Goal: Communication & Community: Participate in discussion

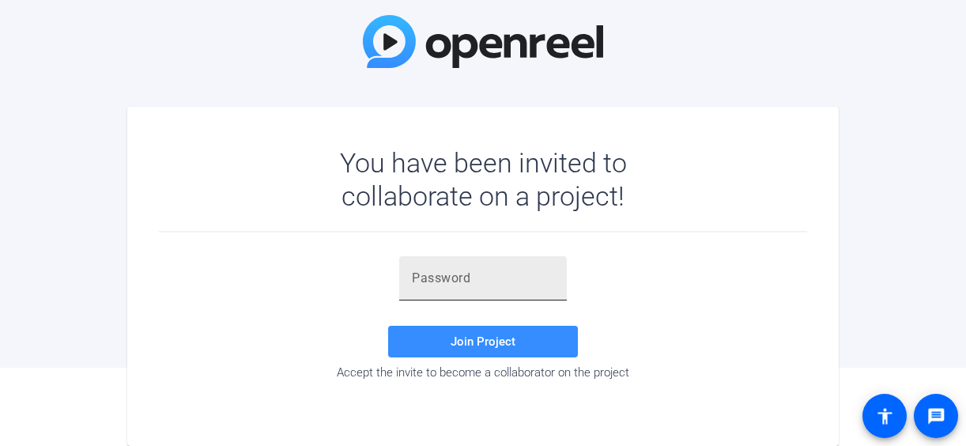
click at [485, 275] on input "text" at bounding box center [483, 278] width 142 height 19
paste input "Y[^rCq"
type input "Y[^rCq"
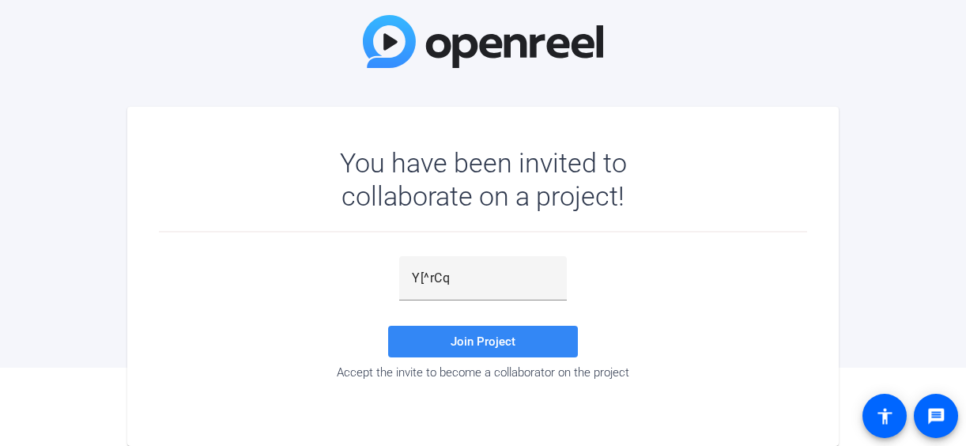
click at [552, 341] on span at bounding box center [483, 341] width 190 height 38
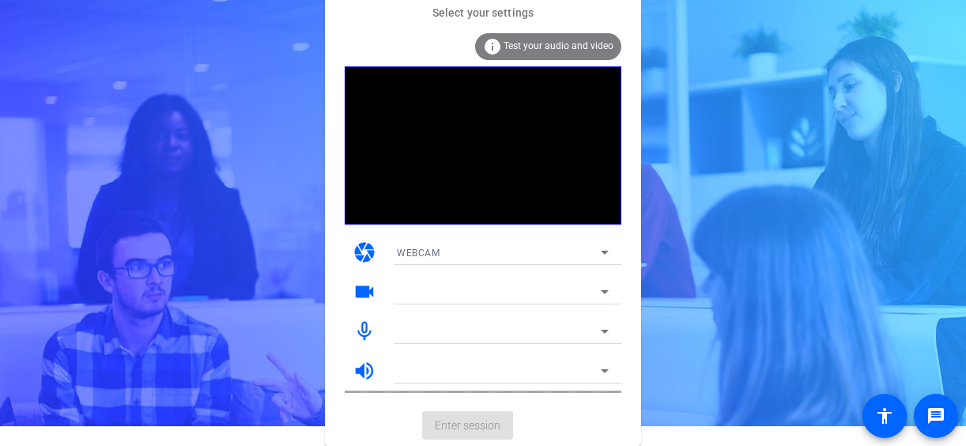
scroll to position [20, 0]
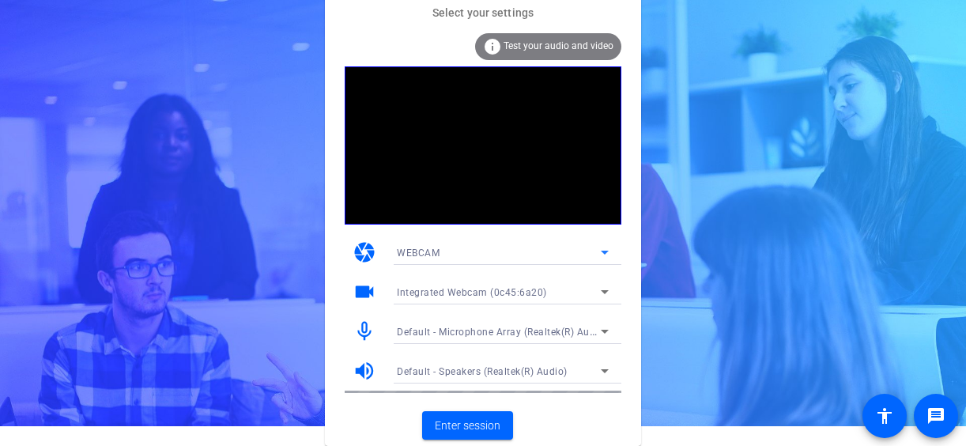
click at [601, 247] on icon at bounding box center [604, 252] width 19 height 19
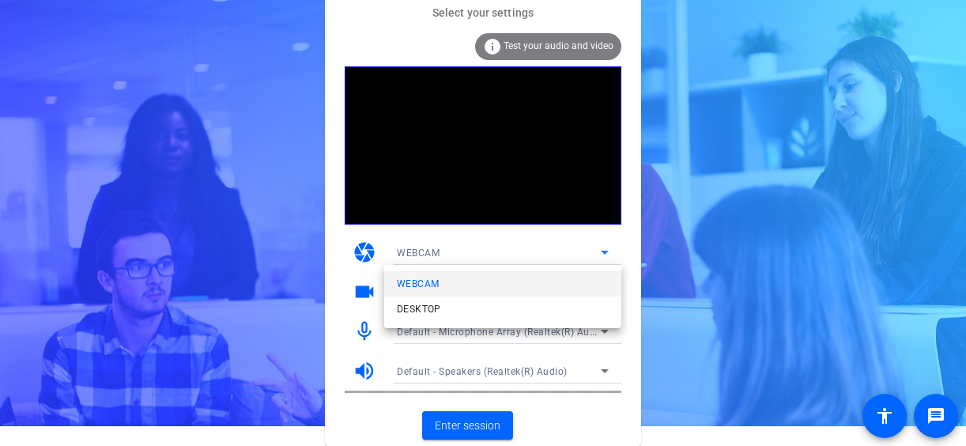
click at [573, 239] on div at bounding box center [483, 223] width 966 height 446
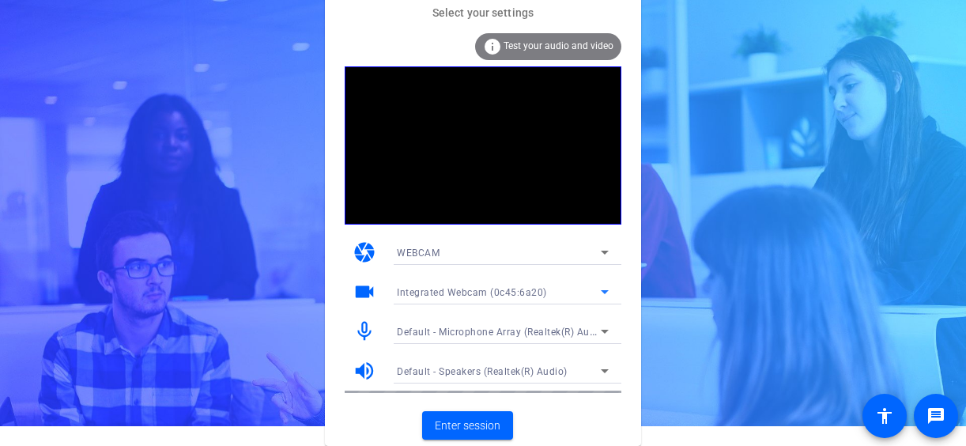
click at [605, 285] on icon at bounding box center [604, 291] width 19 height 19
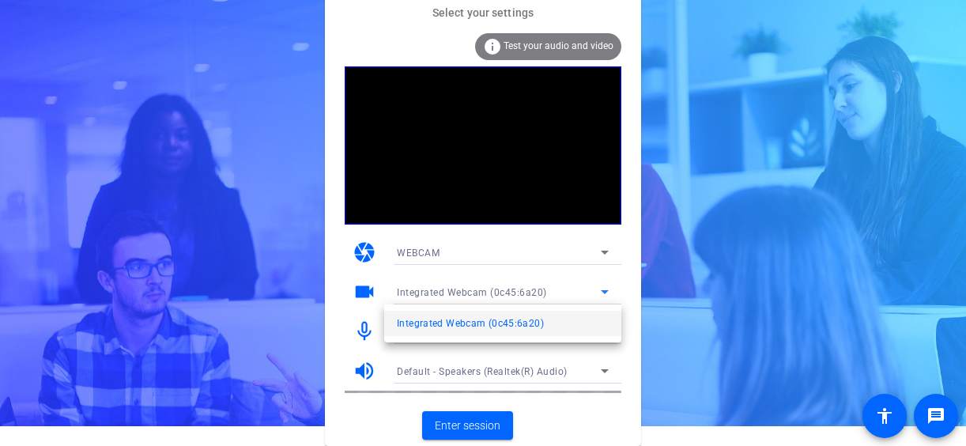
click at [605, 285] on div at bounding box center [483, 223] width 966 height 446
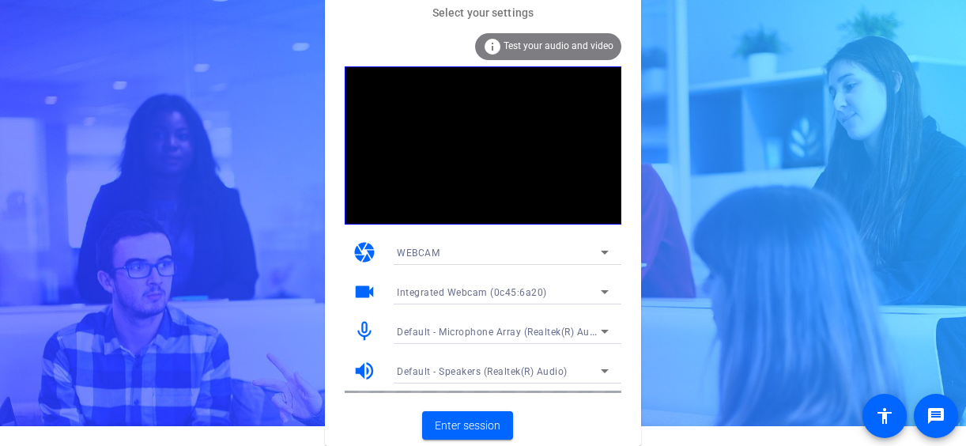
click at [362, 328] on mat-icon "mic_none" at bounding box center [364, 331] width 24 height 24
click at [495, 420] on span "Enter session" at bounding box center [468, 425] width 66 height 17
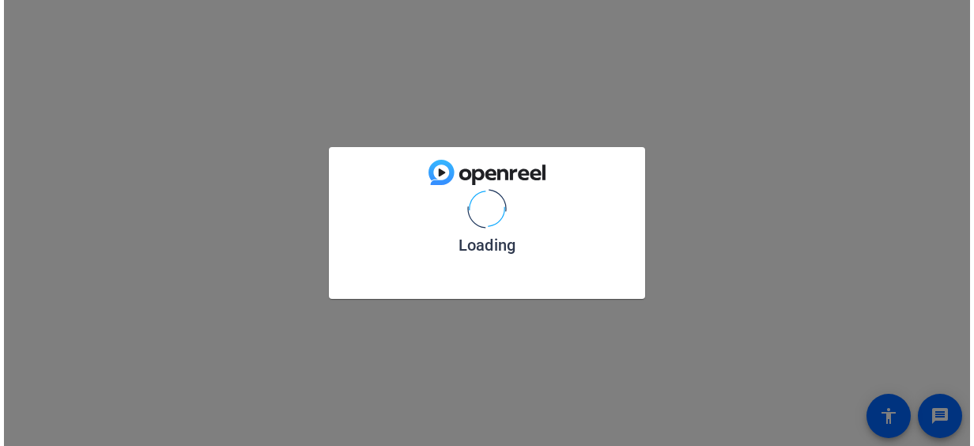
scroll to position [0, 0]
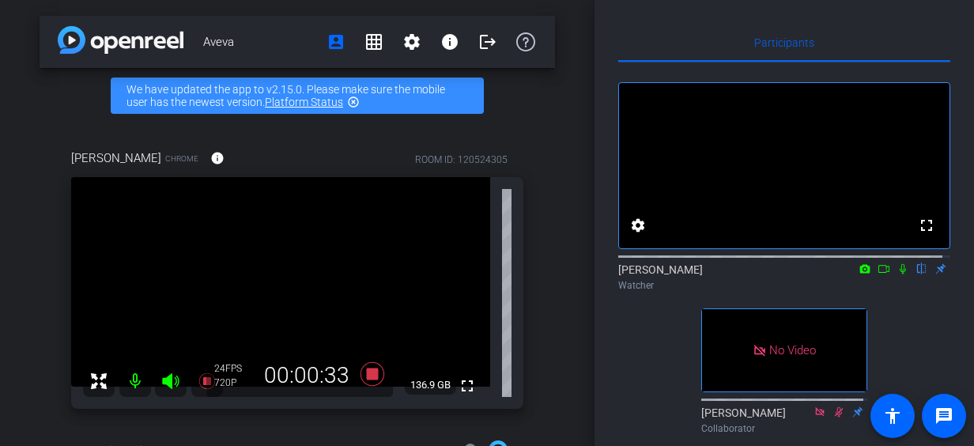
click at [567, 134] on div "Aveva account_box grid_on settings info logout We have updated the app to v2.15…" at bounding box center [297, 223] width 594 height 446
click at [137, 379] on div at bounding box center [153, 381] width 140 height 32
click at [130, 380] on div at bounding box center [153, 381] width 140 height 32
click at [899, 274] on icon at bounding box center [902, 269] width 6 height 10
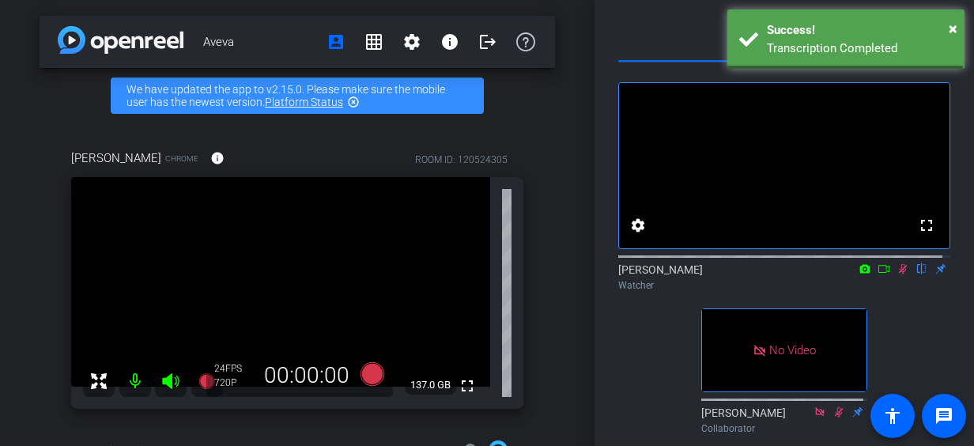
click at [880, 273] on icon at bounding box center [883, 269] width 11 height 8
click at [915, 274] on icon at bounding box center [921, 268] width 13 height 11
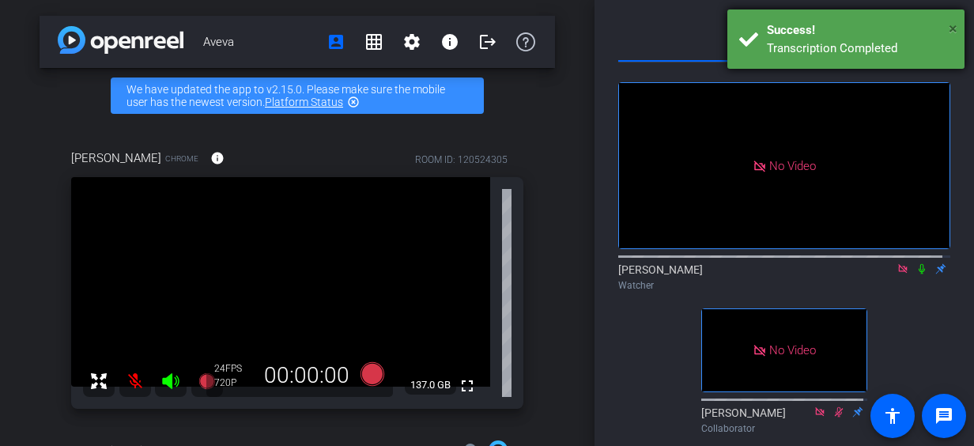
click at [952, 28] on span "×" at bounding box center [952, 28] width 9 height 19
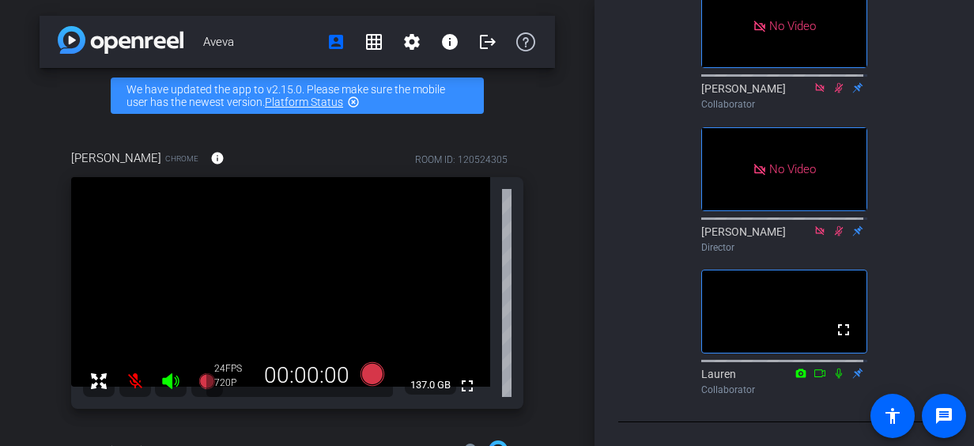
scroll to position [504, 0]
click at [139, 381] on div at bounding box center [153, 381] width 140 height 32
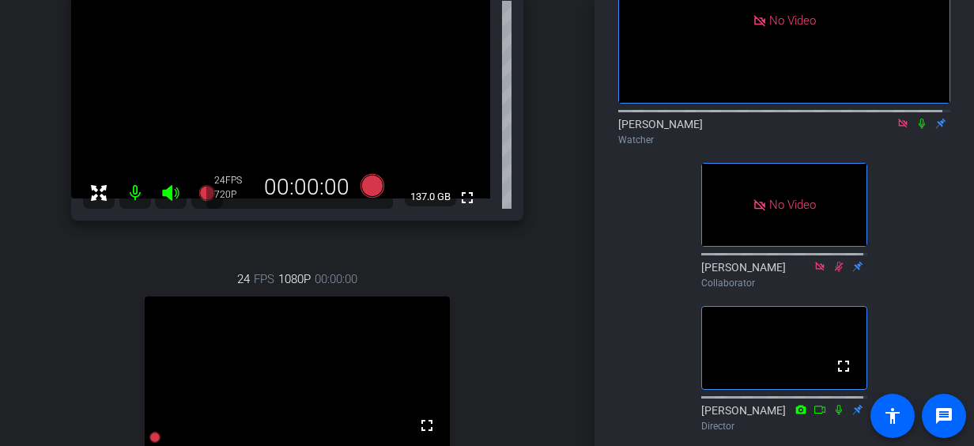
scroll to position [144, 0]
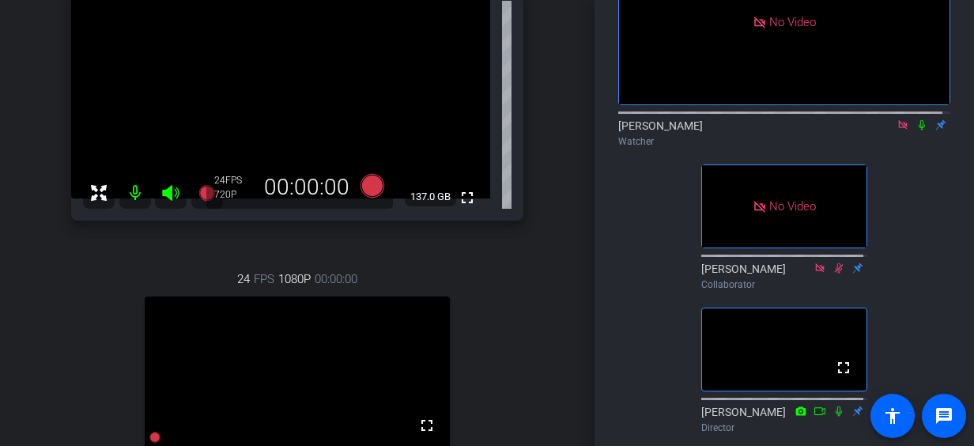
click at [912, 132] on mat-icon at bounding box center [921, 125] width 19 height 14
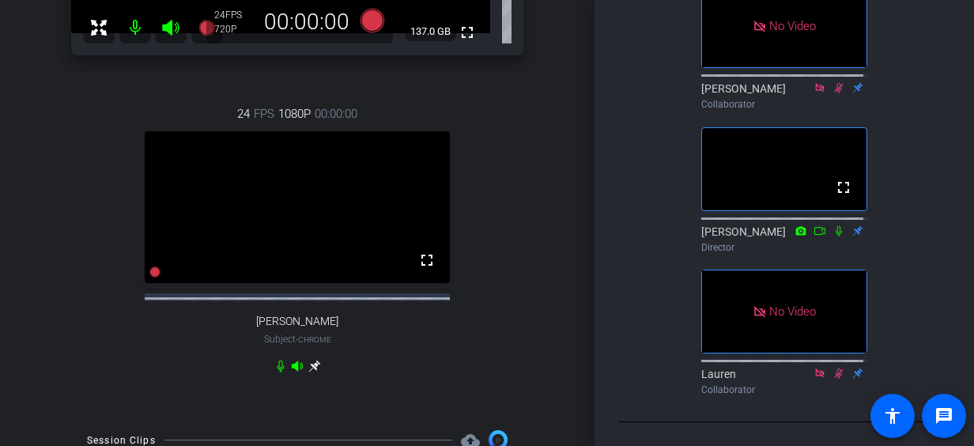
scroll to position [357, 0]
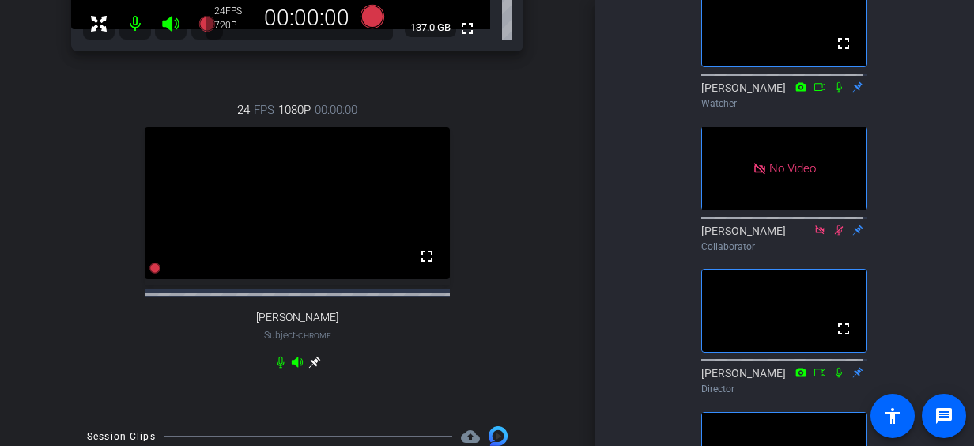
click at [833, 92] on icon at bounding box center [838, 86] width 13 height 11
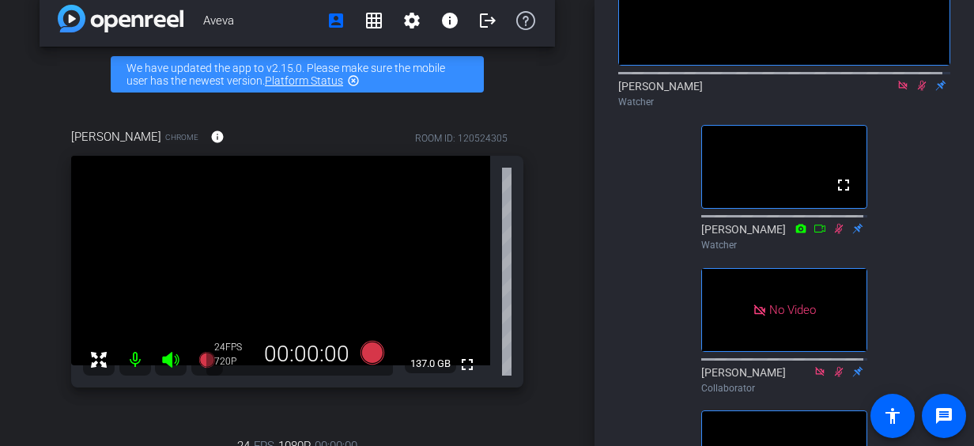
scroll to position [21, 0]
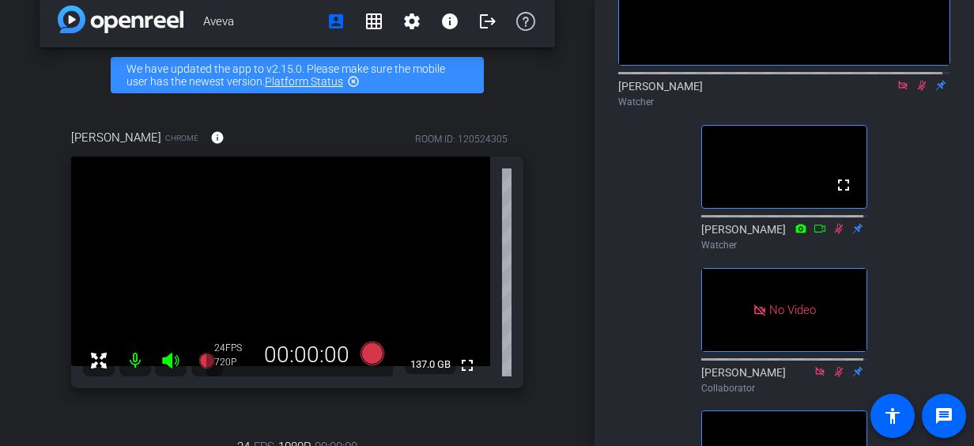
click at [356, 81] on mat-icon "highlight_off" at bounding box center [353, 81] width 13 height 13
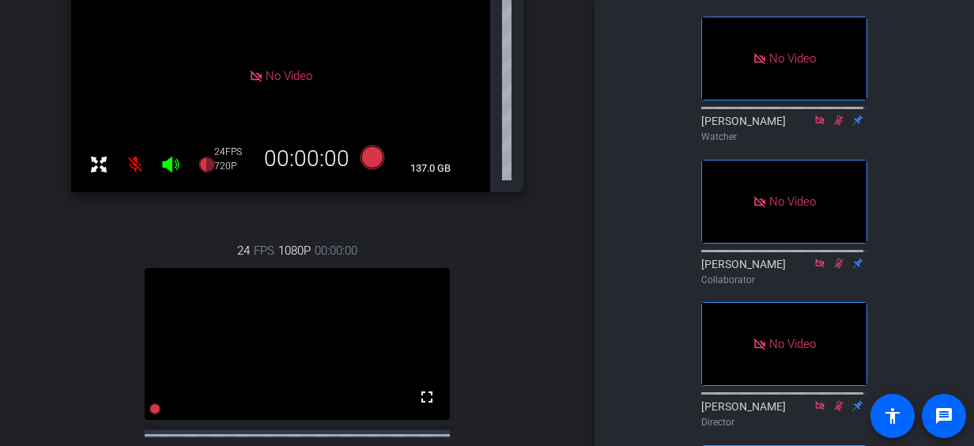
scroll to position [290, 0]
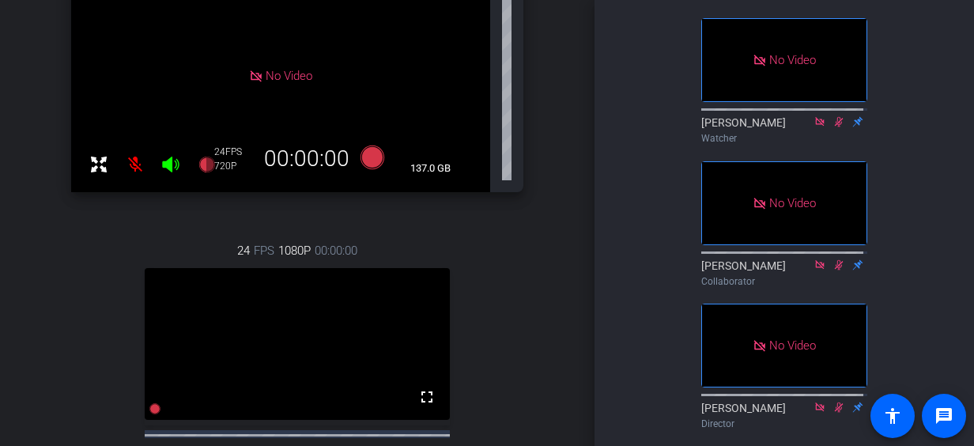
click at [565, 123] on div "Aveva account_box grid_on settings info logout [PERSON_NAME] Chrome info ROOM I…" at bounding box center [297, 62] width 594 height 446
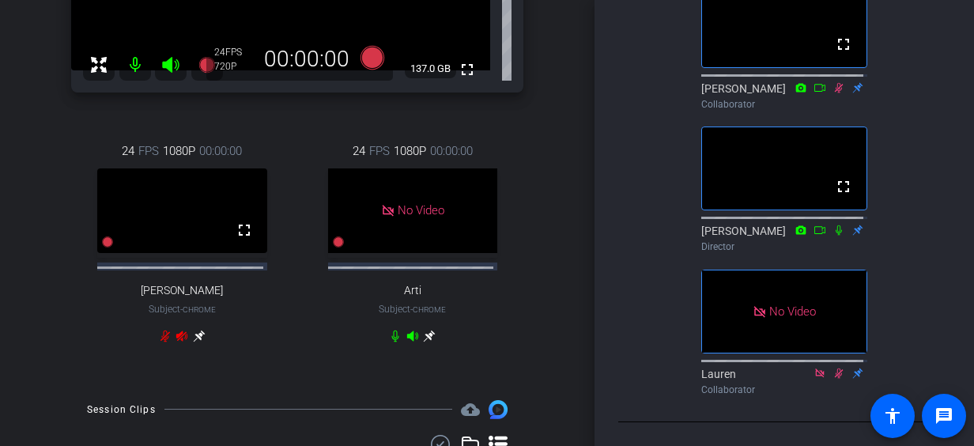
scroll to position [514, 0]
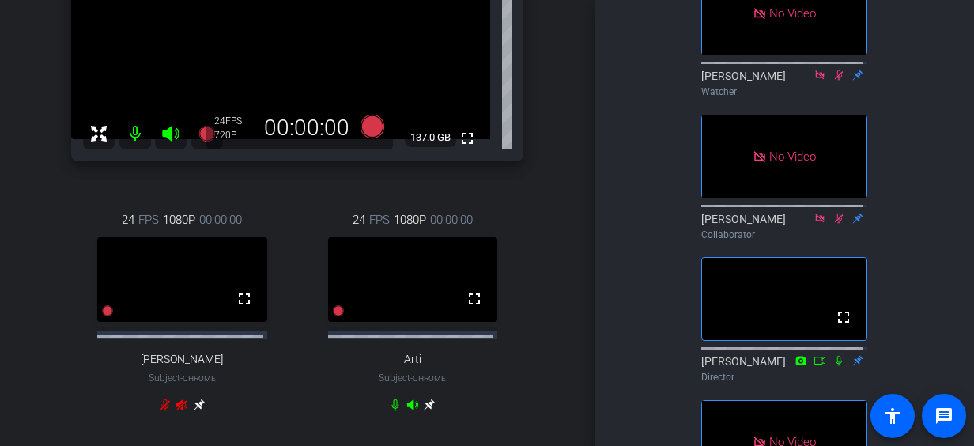
scroll to position [193, 0]
click at [639, 126] on div "No Video [PERSON_NAME] Watcher No Video [PERSON_NAME] Watcher No Video [PERSON_…" at bounding box center [784, 129] width 332 height 806
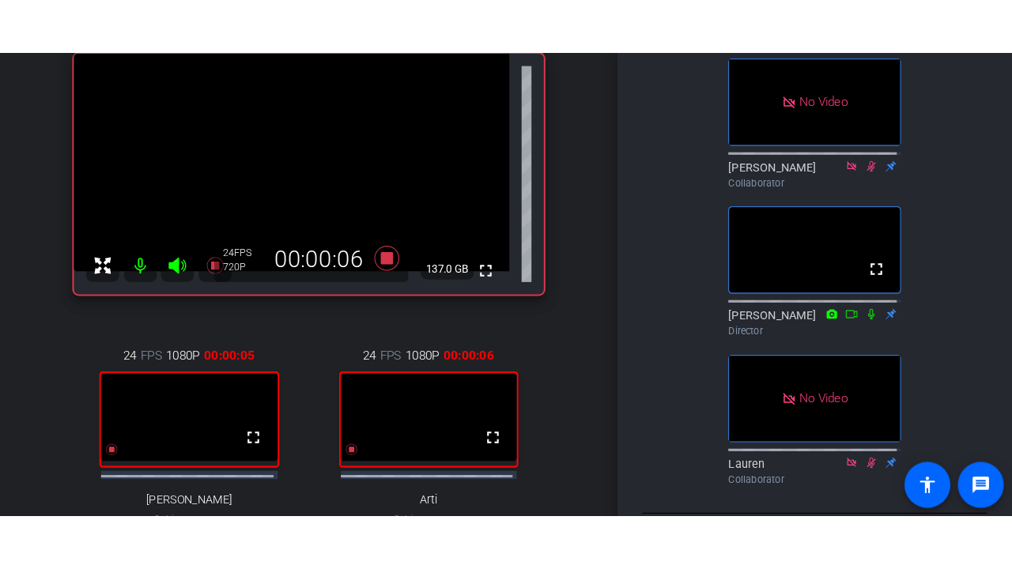
scroll to position [447, 0]
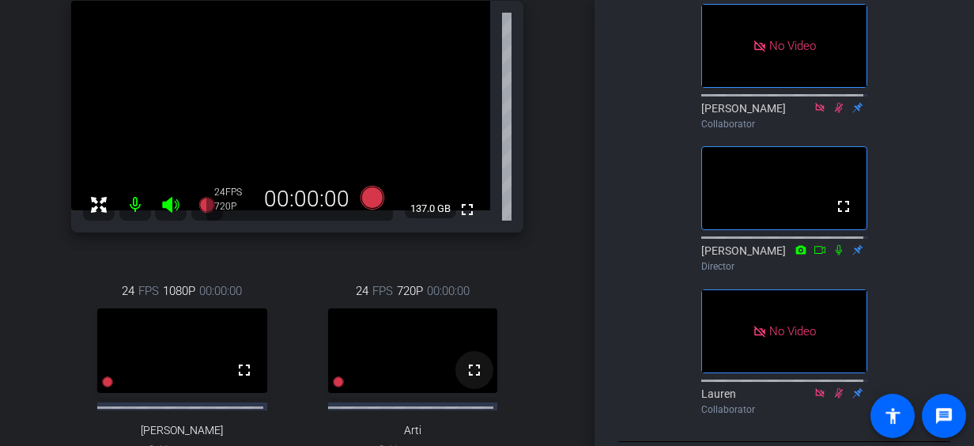
click at [473, 378] on mat-icon "fullscreen" at bounding box center [474, 369] width 19 height 19
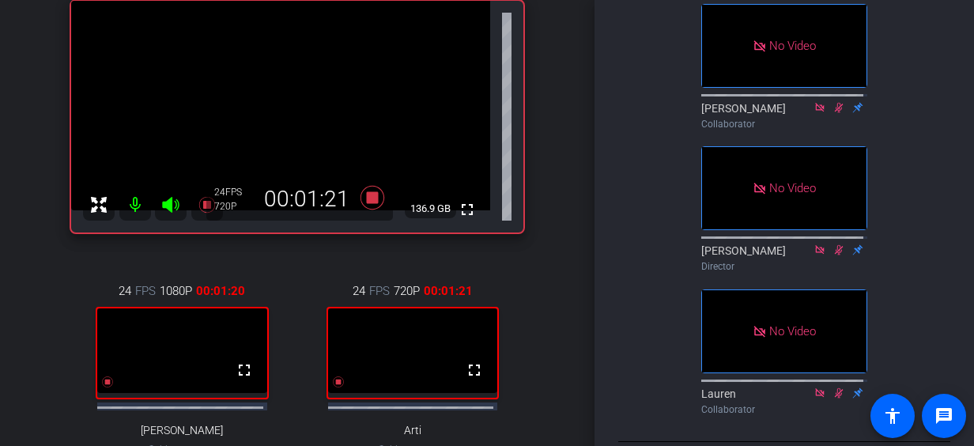
click at [541, 103] on div "[PERSON_NAME] Chrome info ROOM ID: 120524305 fullscreen 136.9 GB 24 FPS 720P 00…" at bounding box center [297, 235] width 515 height 577
click at [561, 111] on div "Aveva account_box grid_on settings info logout [PERSON_NAME] Chrome info ROOM I…" at bounding box center [297, 102] width 594 height 446
click at [566, 203] on div "Aveva account_box grid_on settings info logout [PERSON_NAME] Chrome info ROOM I…" at bounding box center [297, 102] width 594 height 446
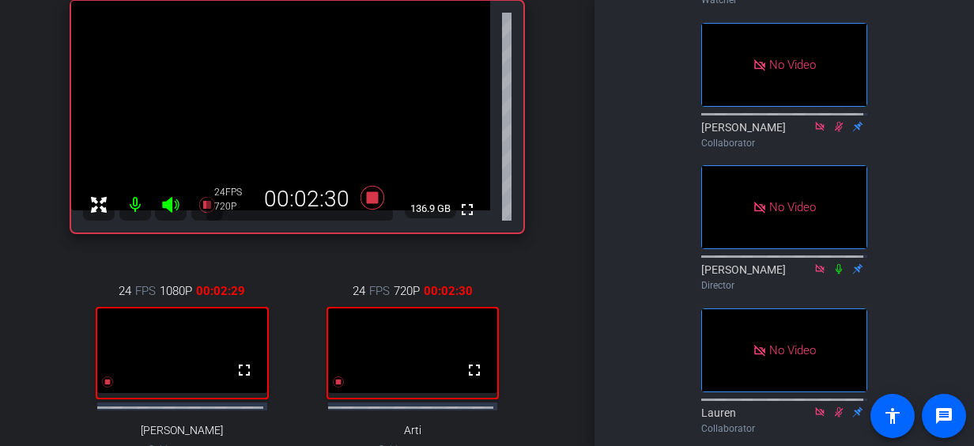
scroll to position [514, 0]
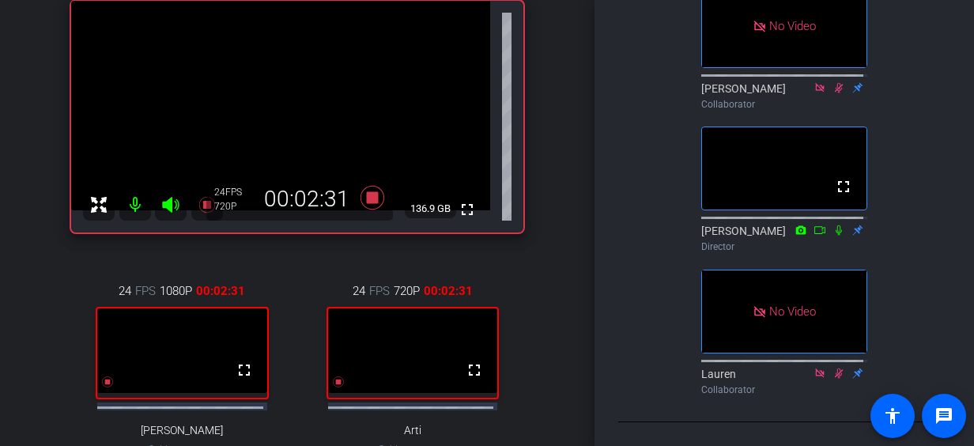
click at [555, 201] on div "Aveva account_box grid_on settings info logout [PERSON_NAME] Chrome info ROOM I…" at bounding box center [297, 102] width 594 height 446
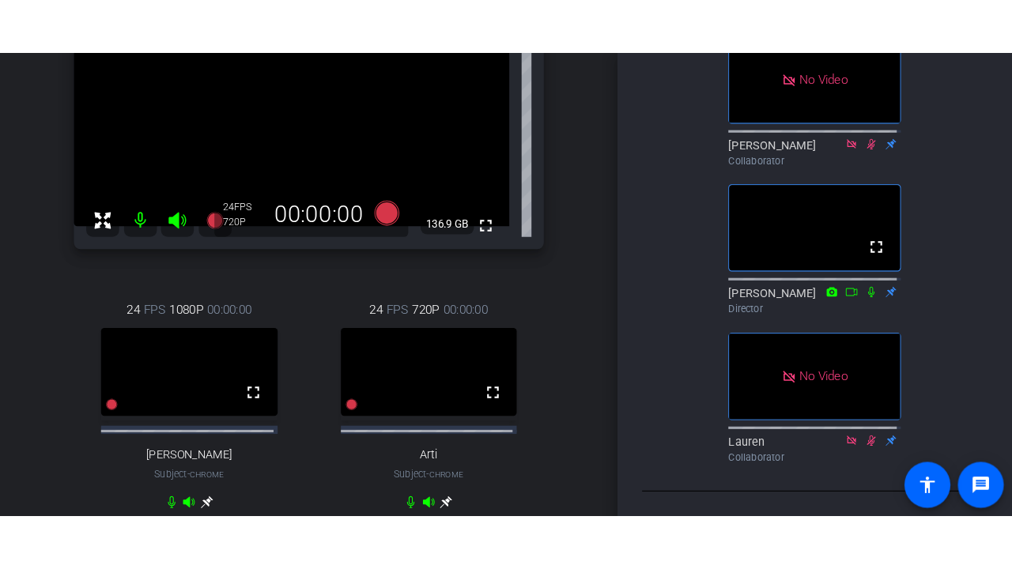
scroll to position [160, 0]
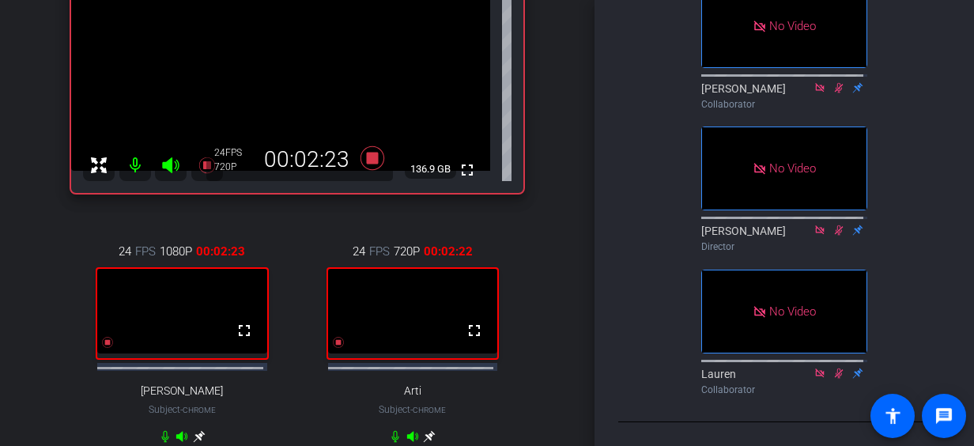
click at [545, 77] on div "[PERSON_NAME] Chrome info ROOM ID: 120524305 fullscreen 136.9 GB 24 FPS 720P 00…" at bounding box center [297, 196] width 515 height 577
click at [576, 113] on div "Aveva account_box grid_on settings info logout [PERSON_NAME] Chrome info ROOM I…" at bounding box center [297, 63] width 594 height 446
click at [563, 110] on div "Aveva account_box grid_on settings info logout [PERSON_NAME] Chrome info ROOM I…" at bounding box center [297, 63] width 594 height 446
click at [556, 111] on div "Aveva account_box grid_on settings info logout [PERSON_NAME] Chrome info ROOM I…" at bounding box center [297, 63] width 594 height 446
click at [471, 338] on mat-icon "fullscreen" at bounding box center [474, 330] width 19 height 19
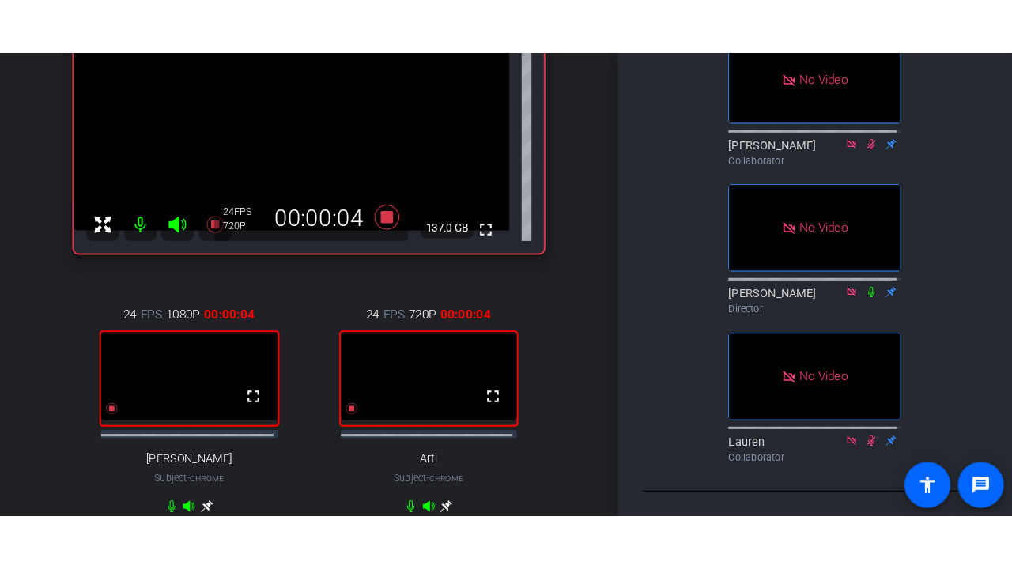
scroll to position [514, 0]
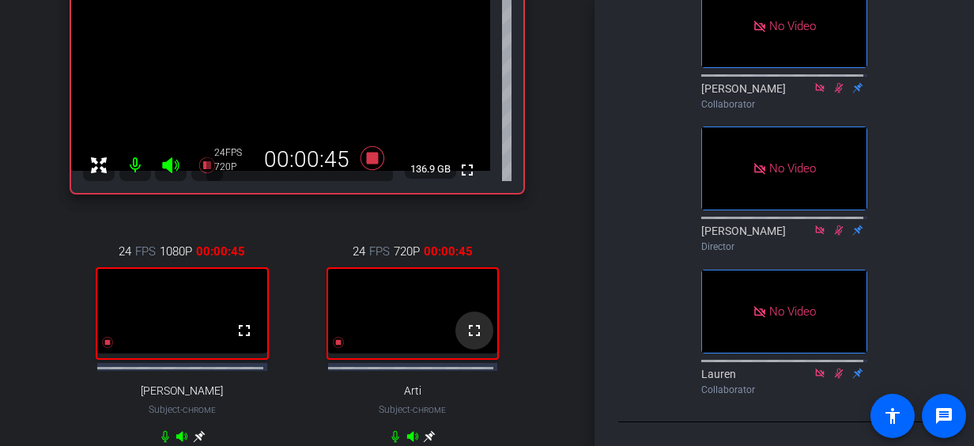
click at [466, 337] on mat-icon "fullscreen" at bounding box center [474, 330] width 19 height 19
click at [247, 340] on mat-icon "fullscreen" at bounding box center [244, 330] width 19 height 19
click at [462, 168] on mat-icon "fullscreen" at bounding box center [467, 169] width 19 height 19
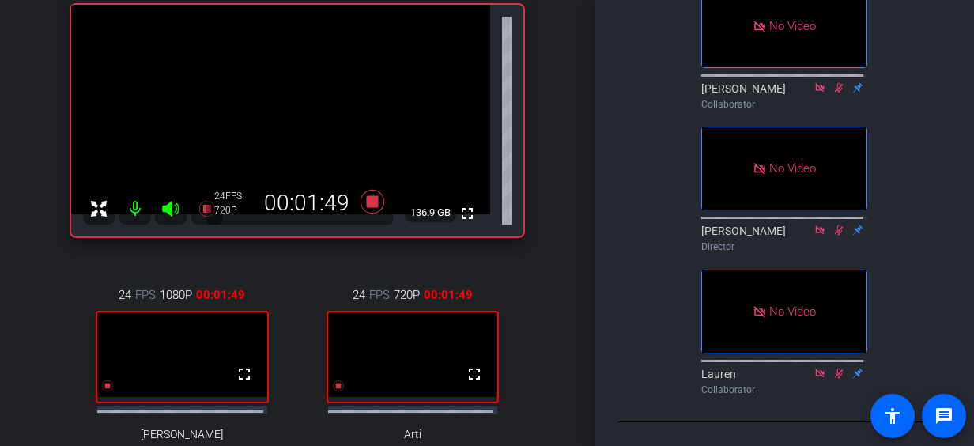
scroll to position [129, 0]
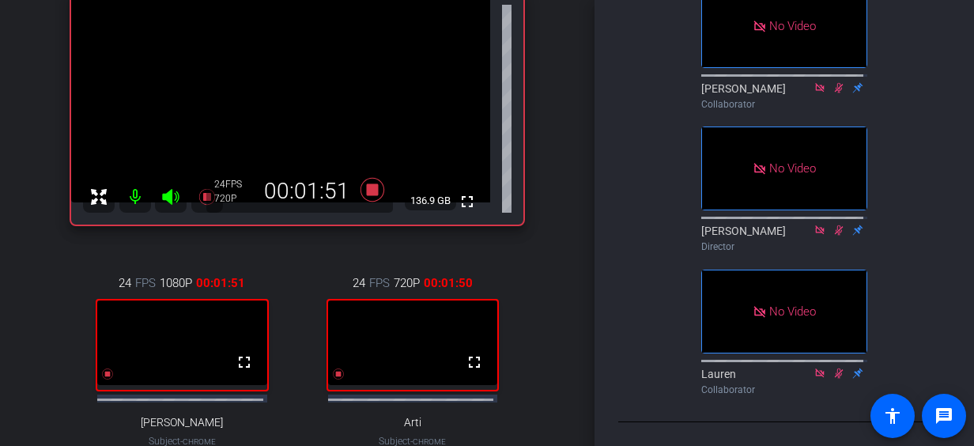
click at [563, 136] on div "Aveva account_box grid_on settings info logout [PERSON_NAME] Chrome info ROOM I…" at bounding box center [297, 94] width 594 height 446
click at [545, 101] on div "[PERSON_NAME] Chrome info ROOM ID: 120524305 fullscreen 136.8 GB 24 FPS 720P 00…" at bounding box center [297, 227] width 515 height 577
click at [560, 130] on div "Aveva account_box grid_on settings info logout [PERSON_NAME] Chrome info ROOM I…" at bounding box center [297, 94] width 594 height 446
click at [567, 107] on div "Aveva account_box grid_on settings info logout [PERSON_NAME] Chrome info ROOM I…" at bounding box center [297, 94] width 594 height 446
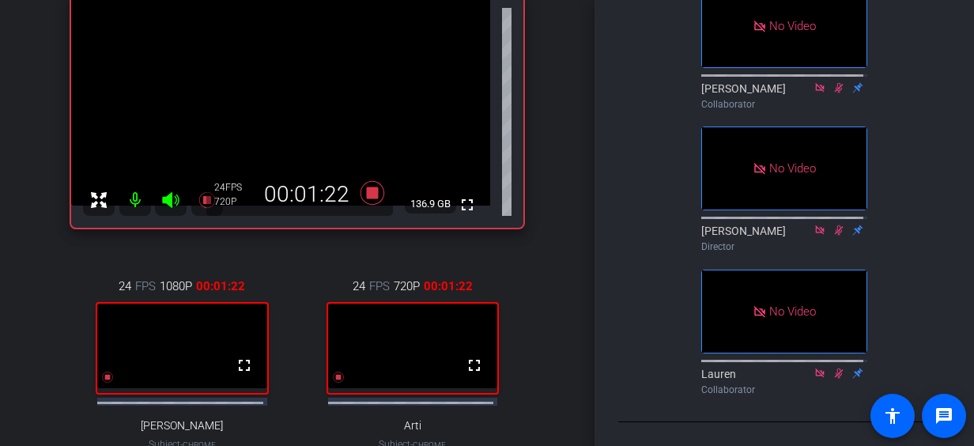
scroll to position [125, 0]
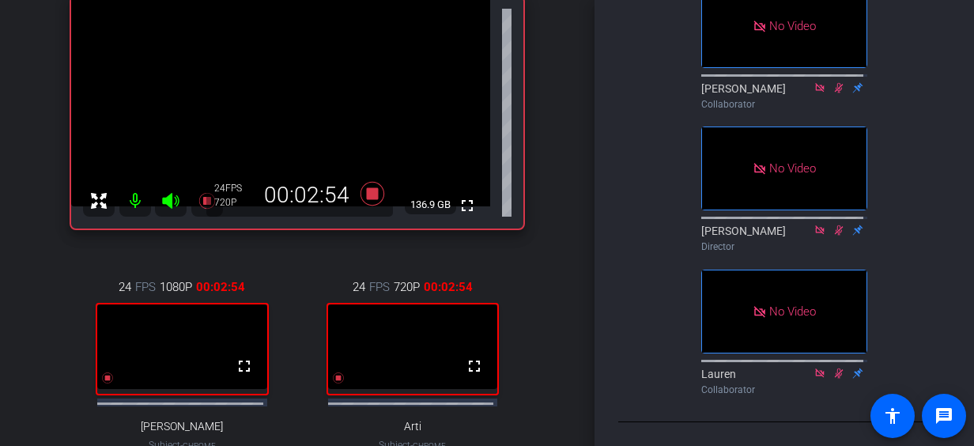
click at [553, 154] on div "Aveva account_box grid_on settings info logout [PERSON_NAME] Chrome info ROOM I…" at bounding box center [297, 98] width 594 height 446
click at [550, 127] on div "Aveva account_box grid_on settings info logout [PERSON_NAME] Chrome info ROOM I…" at bounding box center [297, 98] width 594 height 446
click at [570, 326] on div "Aveva account_box grid_on settings info logout [PERSON_NAME] Chrome info ROOM I…" at bounding box center [297, 223] width 594 height 446
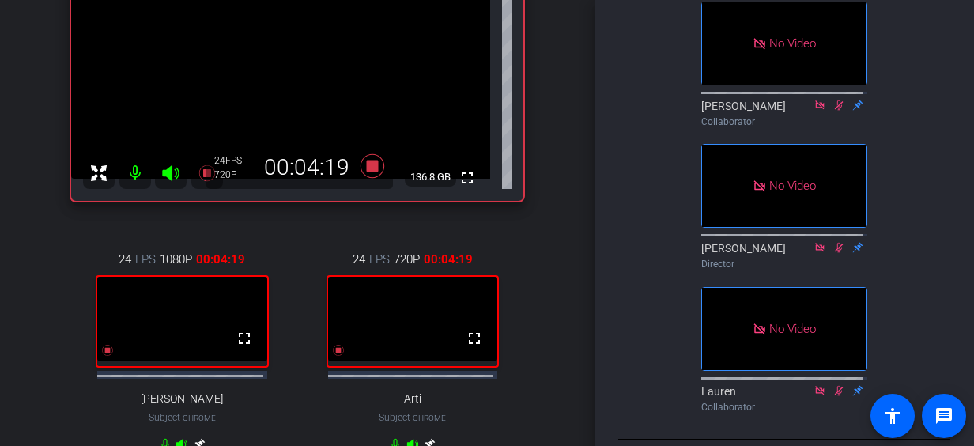
scroll to position [156, 0]
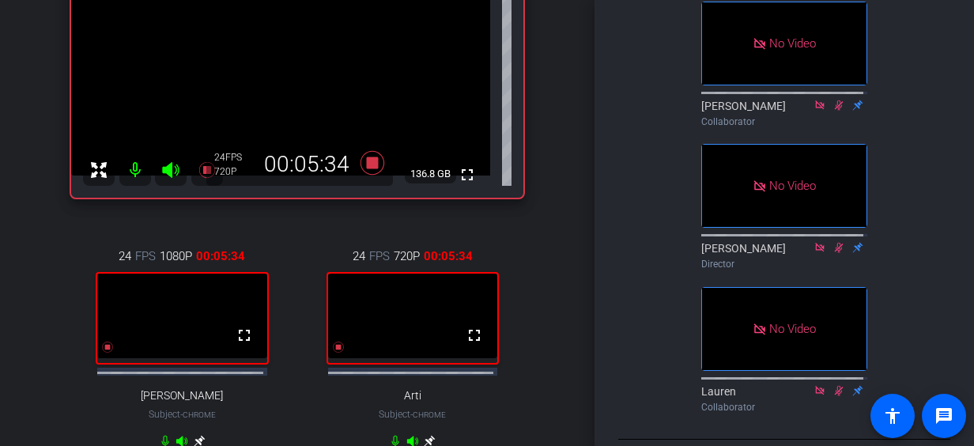
click at [550, 119] on div "Aveva account_box grid_on settings info logout [PERSON_NAME] Chrome info ROOM I…" at bounding box center [297, 67] width 594 height 446
click at [547, 102] on div "Aveva account_box grid_on settings info logout [PERSON_NAME] Chrome info ROOM I…" at bounding box center [297, 67] width 594 height 446
click at [563, 142] on div "Aveva account_box grid_on settings info logout [PERSON_NAME] Chrome info ROOM I…" at bounding box center [297, 67] width 594 height 446
click at [566, 145] on div "Aveva account_box grid_on settings info logout [PERSON_NAME] Chrome info ROOM I…" at bounding box center [297, 67] width 594 height 446
click at [560, 149] on div "Aveva account_box grid_on settings info logout [PERSON_NAME] Chrome info ROOM I…" at bounding box center [297, 67] width 594 height 446
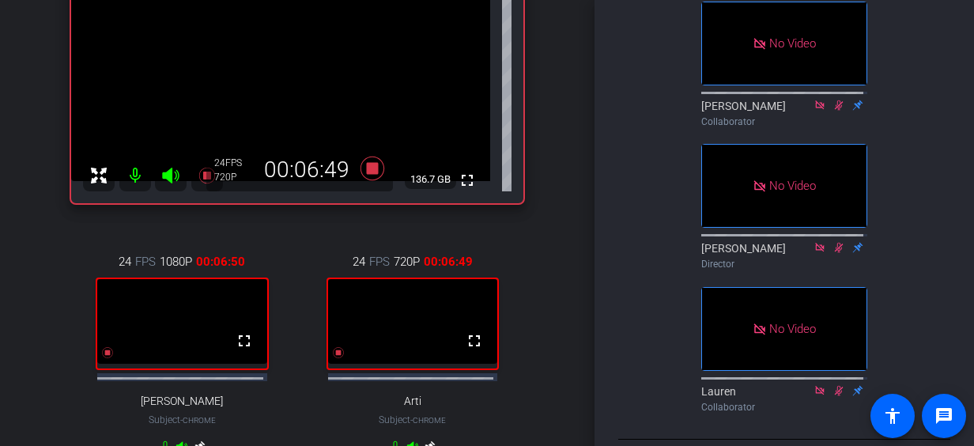
scroll to position [146, 0]
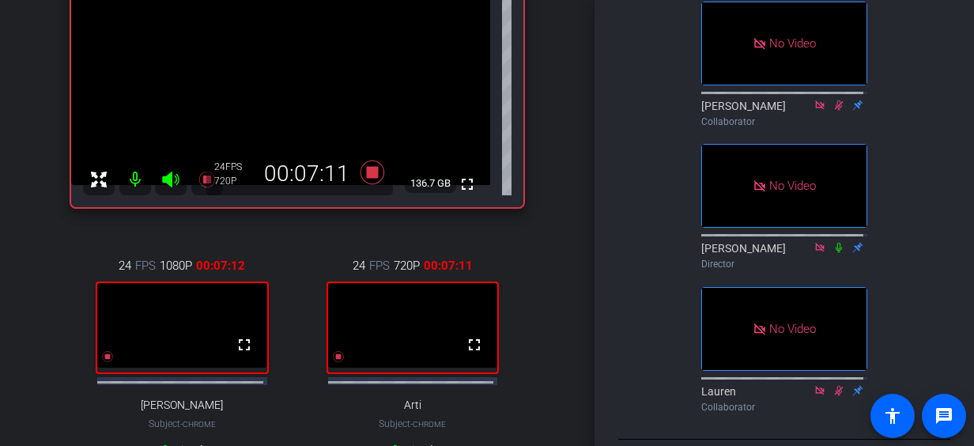
click at [548, 89] on div "Aveva account_box grid_on settings info logout [PERSON_NAME] Chrome info ROOM I…" at bounding box center [297, 77] width 594 height 446
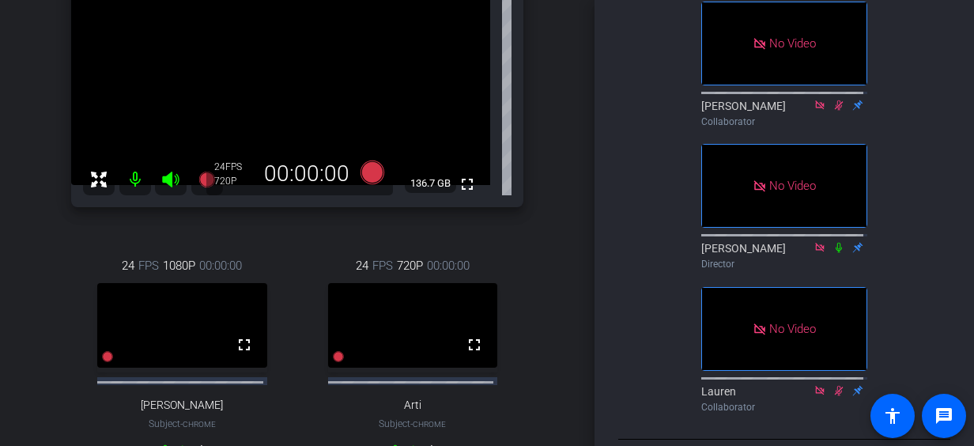
scroll to position [141, 0]
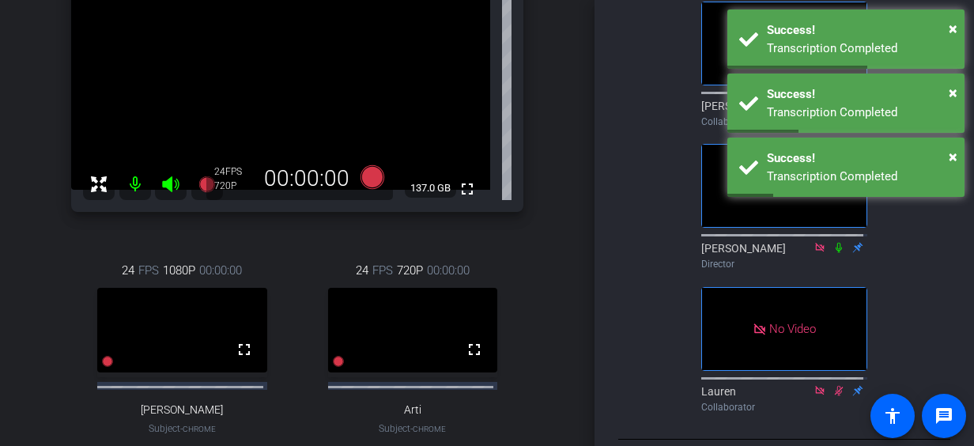
click at [565, 144] on div "Aveva account_box grid_on settings info logout [PERSON_NAME] Chrome info ROOM I…" at bounding box center [297, 82] width 594 height 446
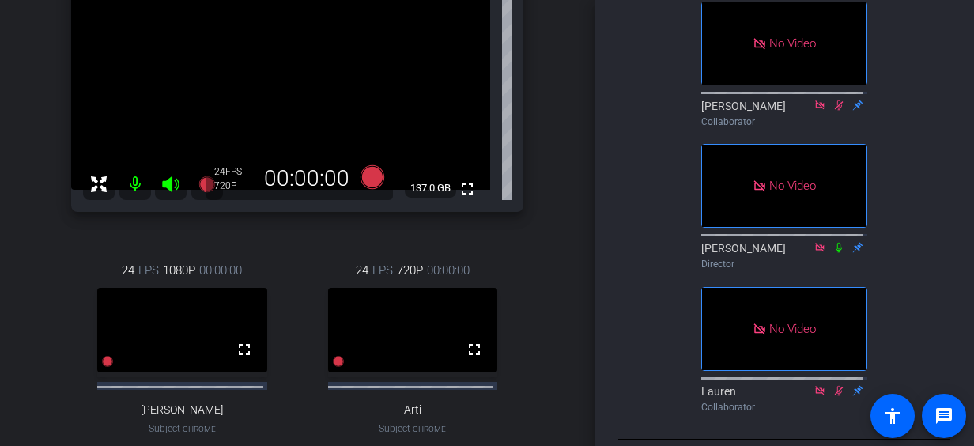
click at [555, 163] on div "Aveva account_box grid_on settings info logout [PERSON_NAME] Chrome info ROOM I…" at bounding box center [297, 82] width 594 height 446
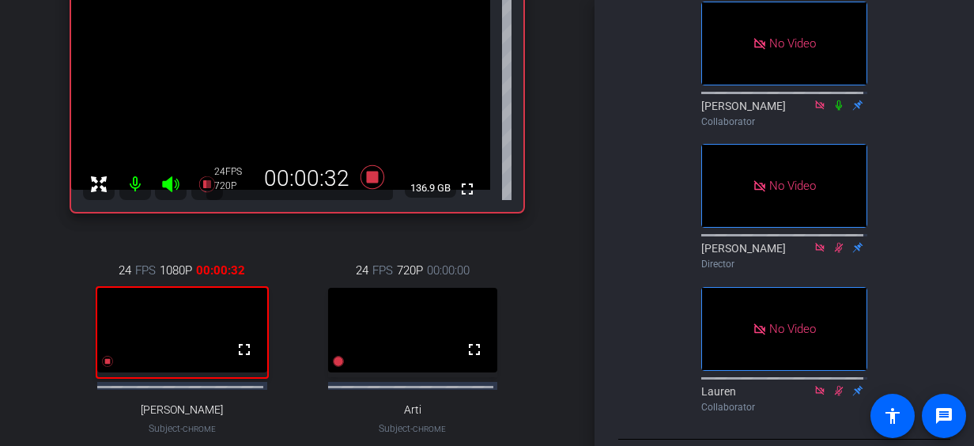
click at [576, 163] on div "Aveva account_box grid_on settings info logout [PERSON_NAME] Chrome info ROOM I…" at bounding box center [297, 82] width 594 height 446
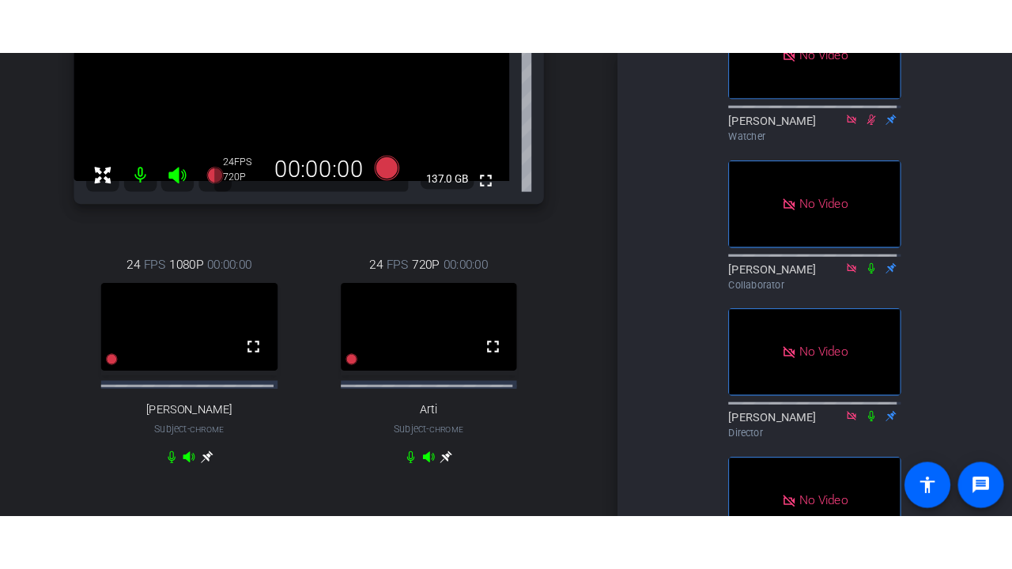
scroll to position [209, 0]
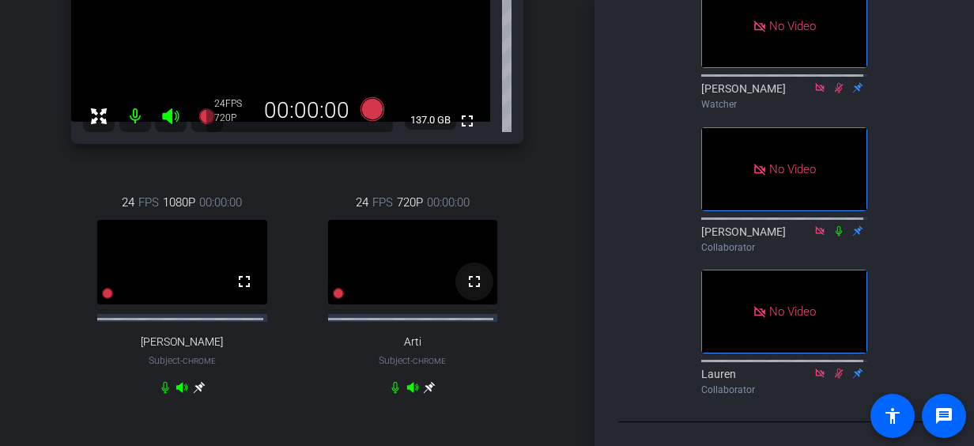
click at [468, 285] on mat-icon "fullscreen" at bounding box center [474, 281] width 19 height 19
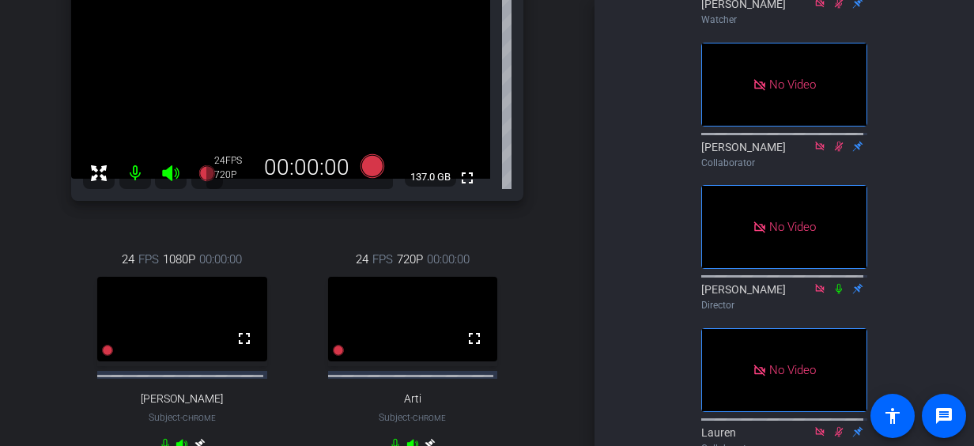
scroll to position [409, 0]
click at [555, 207] on div "Aveva account_box grid_on settings info logout [PERSON_NAME] Chrome info ROOM I…" at bounding box center [297, 70] width 594 height 446
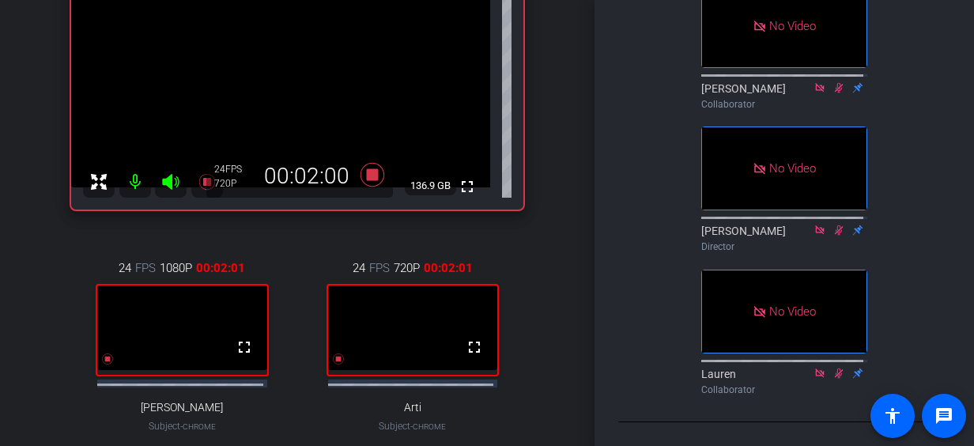
scroll to position [145, 0]
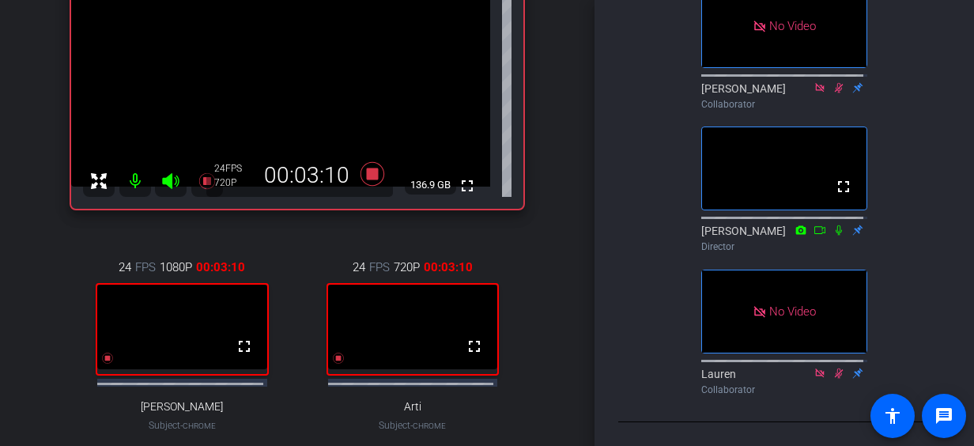
click at [561, 115] on div "Aveva account_box grid_on settings info logout [PERSON_NAME] Chrome info ROOM I…" at bounding box center [297, 78] width 594 height 446
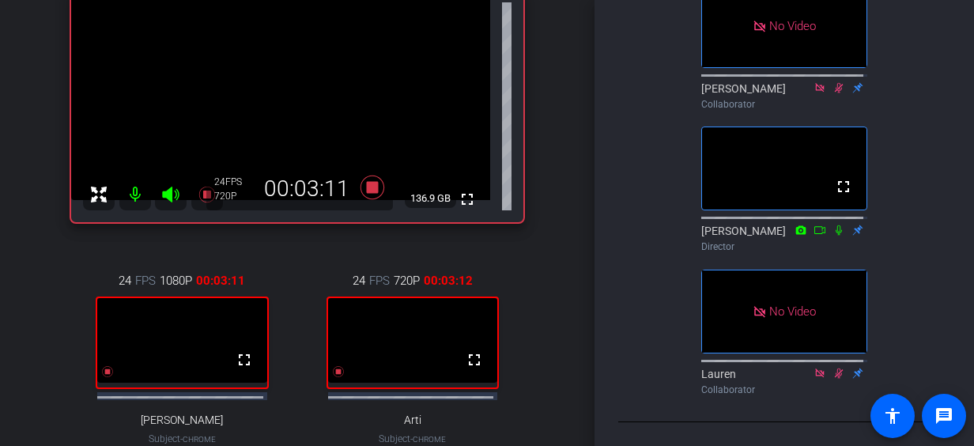
scroll to position [132, 0]
click at [538, 122] on div "[PERSON_NAME] Chrome info ROOM ID: 120524305 fullscreen 136.9 GB 24 FPS 720P 00…" at bounding box center [297, 224] width 515 height 577
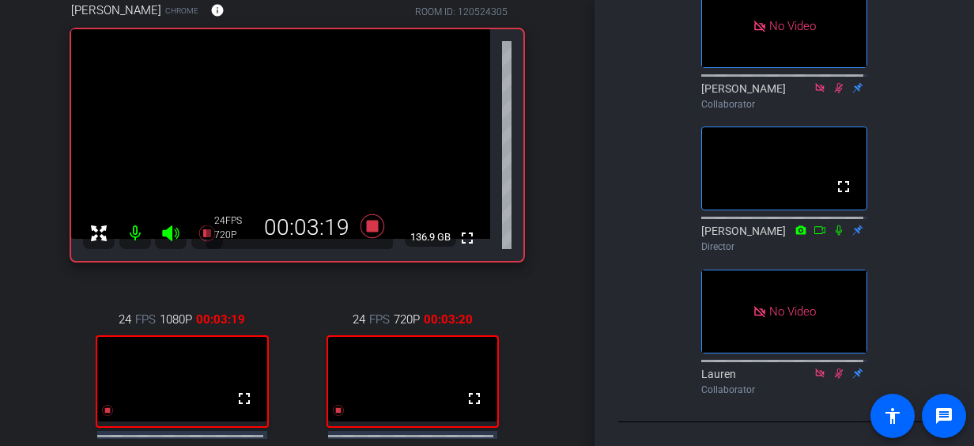
scroll to position [115, 0]
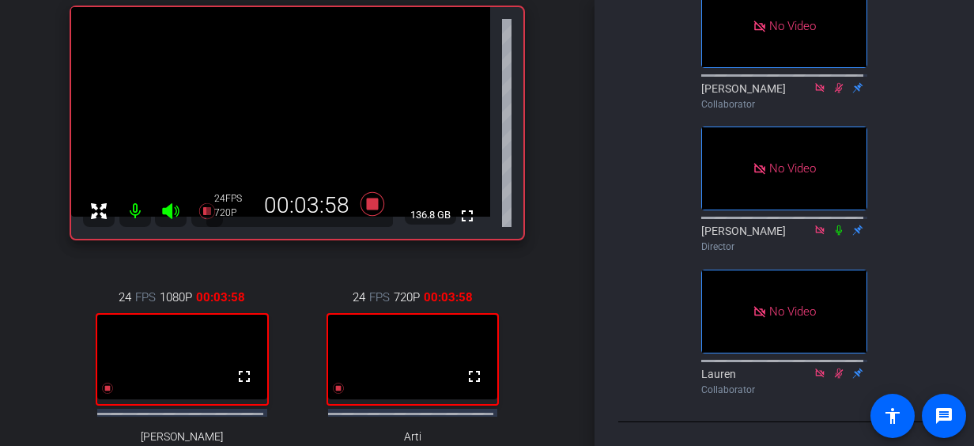
click at [558, 107] on div "Aveva account_box grid_on settings info logout [PERSON_NAME] Chrome info ROOM I…" at bounding box center [297, 108] width 594 height 446
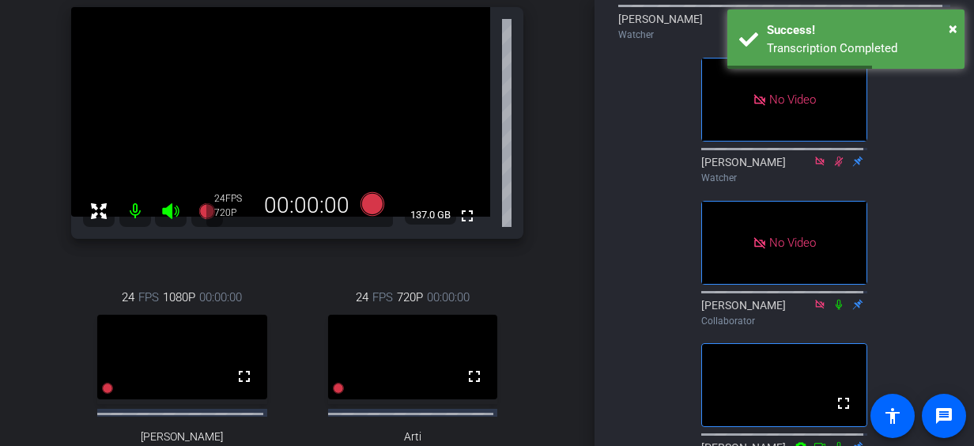
scroll to position [263, 0]
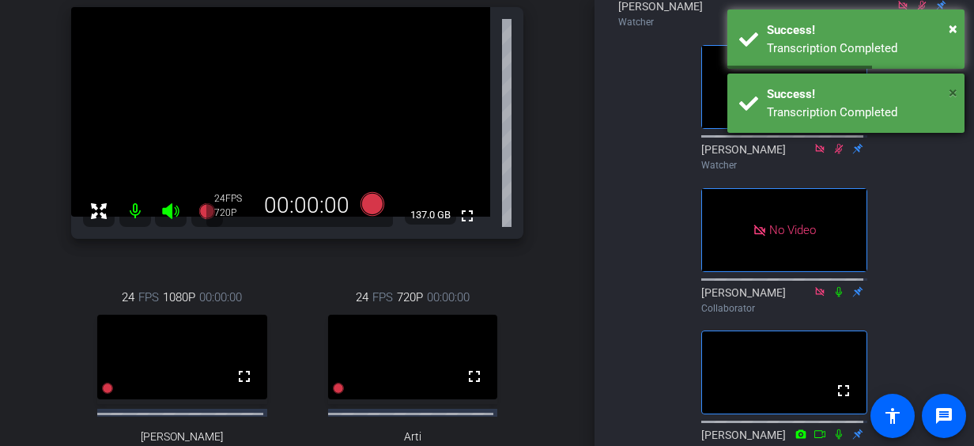
click at [954, 91] on span "×" at bounding box center [952, 92] width 9 height 19
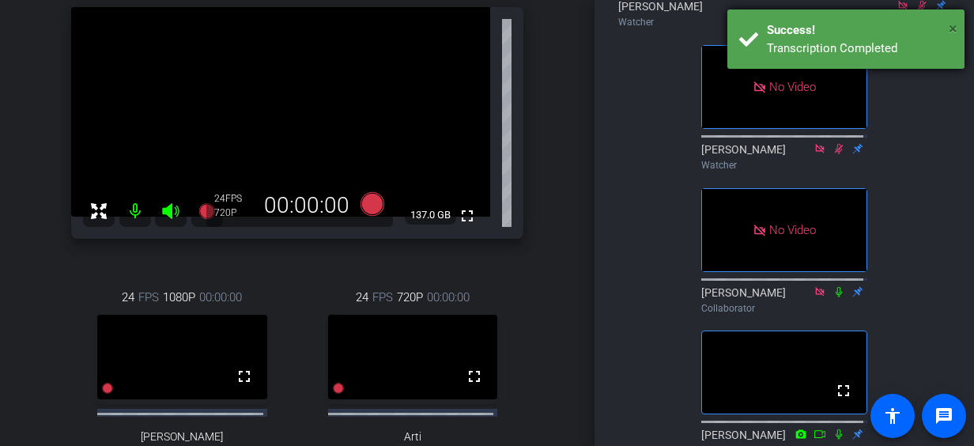
click at [953, 32] on span "×" at bounding box center [952, 28] width 9 height 19
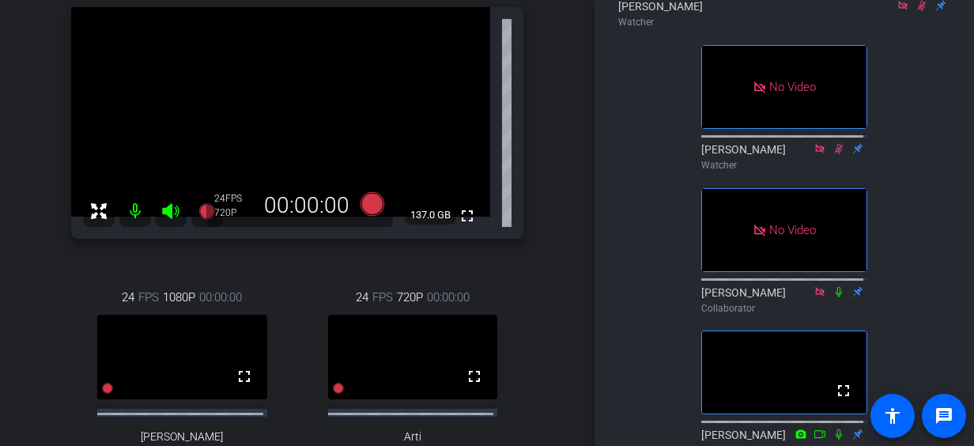
click at [901, 144] on div "No Video [PERSON_NAME] Watcher No Video [PERSON_NAME] Watcher No Video [PERSON_…" at bounding box center [784, 202] width 332 height 806
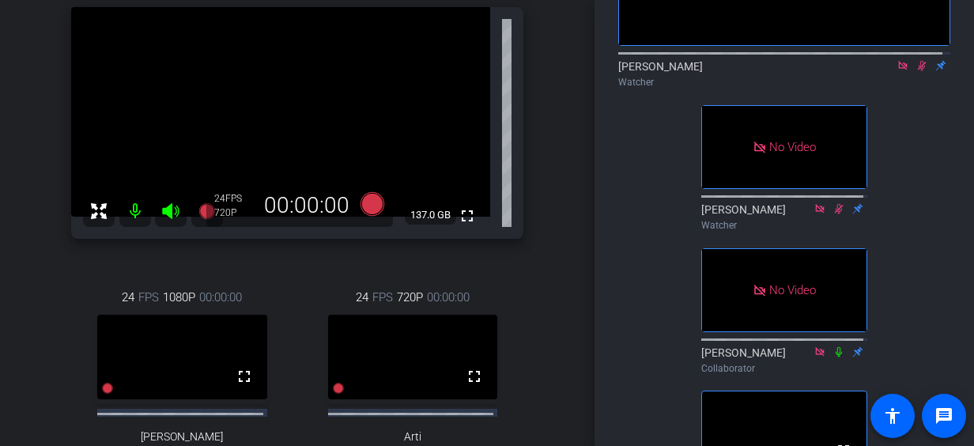
scroll to position [178, 0]
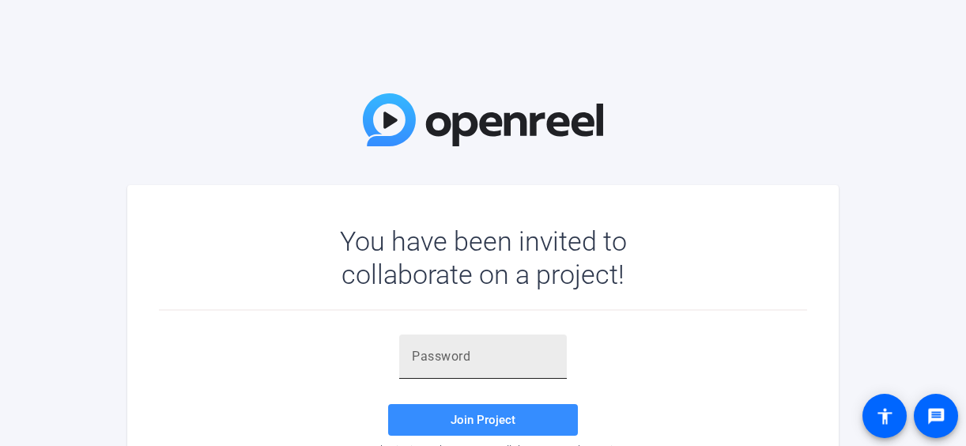
click at [531, 358] on input "text" at bounding box center [483, 356] width 142 height 19
paste input "Y[^rCq"
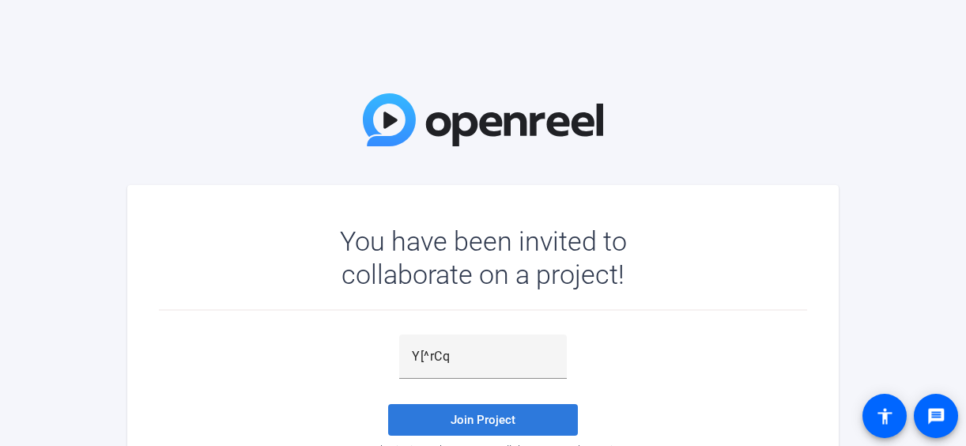
click at [501, 428] on span at bounding box center [483, 420] width 190 height 38
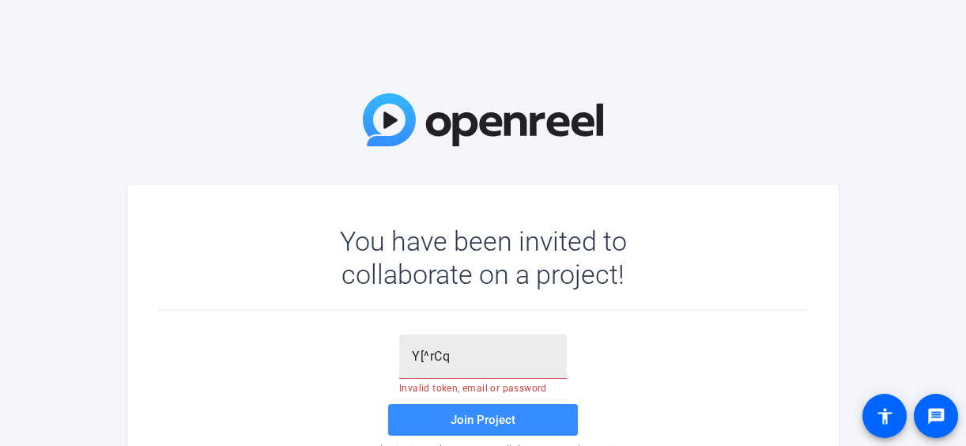
click at [484, 357] on input "Y[^rCq" at bounding box center [483, 356] width 142 height 19
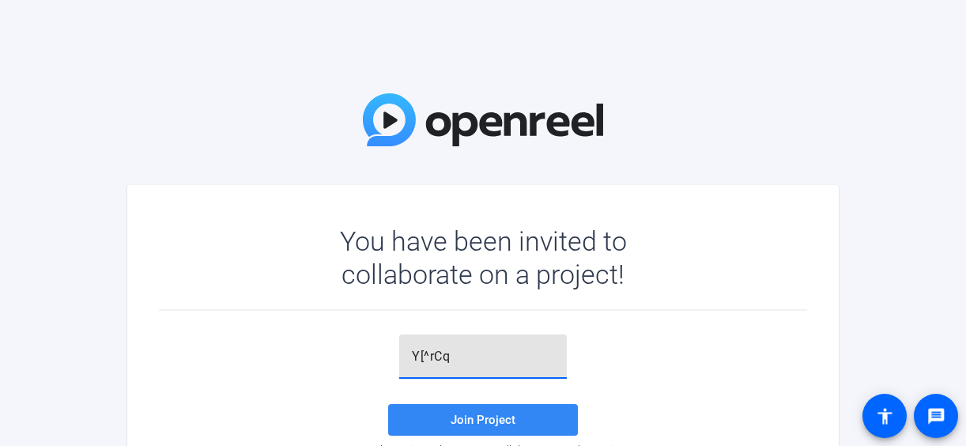
type input "Y[^rCq"
click at [471, 418] on span "Join Project" at bounding box center [482, 420] width 65 height 14
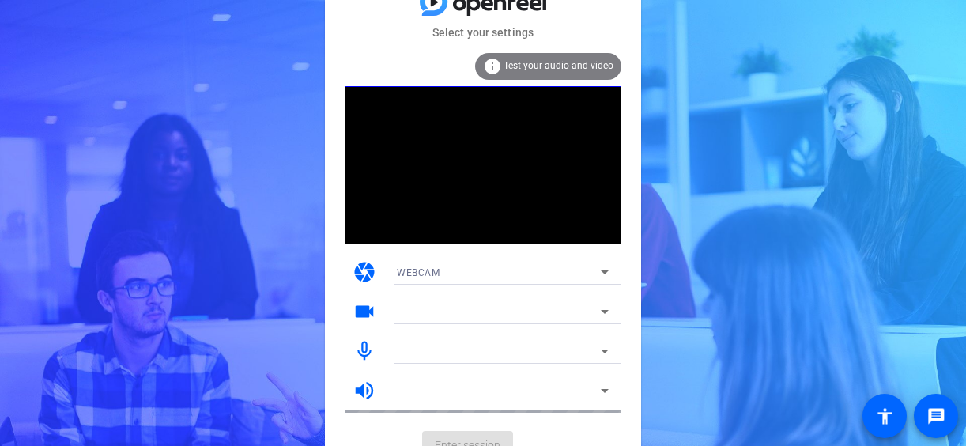
scroll to position [20, 0]
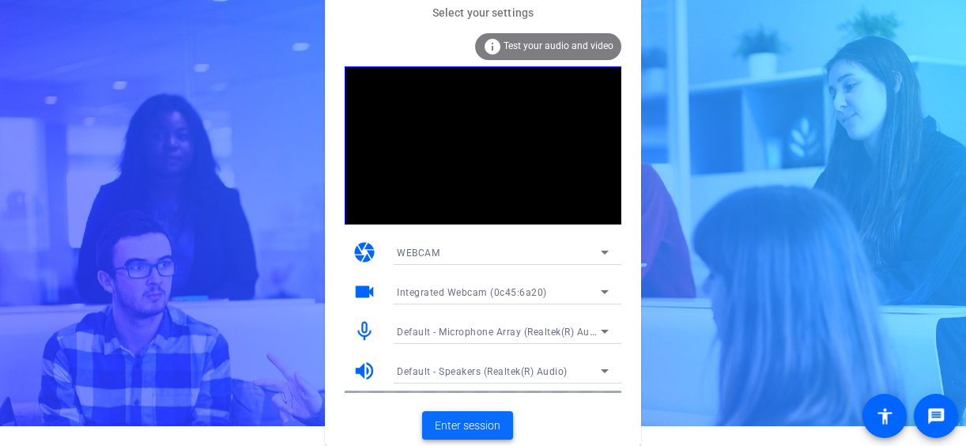
click at [494, 423] on span "Enter session" at bounding box center [468, 425] width 66 height 17
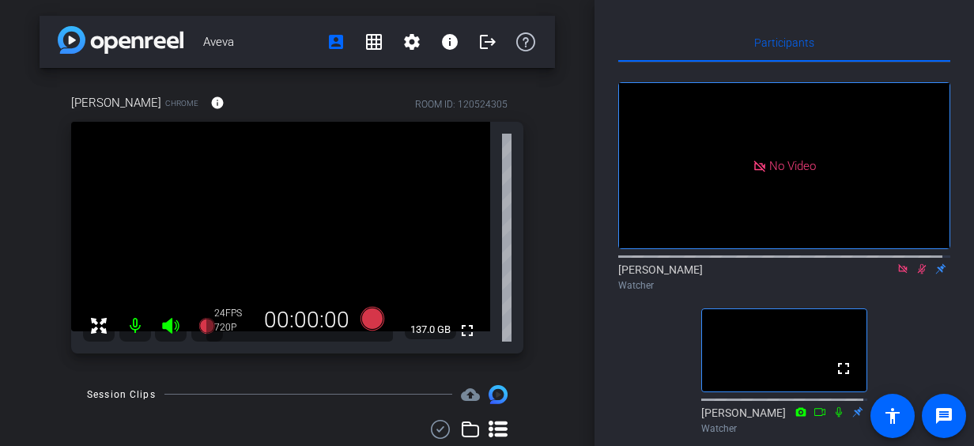
click at [605, 187] on div "Participants No Video [PERSON_NAME] Watcher fullscreen [PERSON_NAME] Watcher No…" at bounding box center [783, 223] width 379 height 446
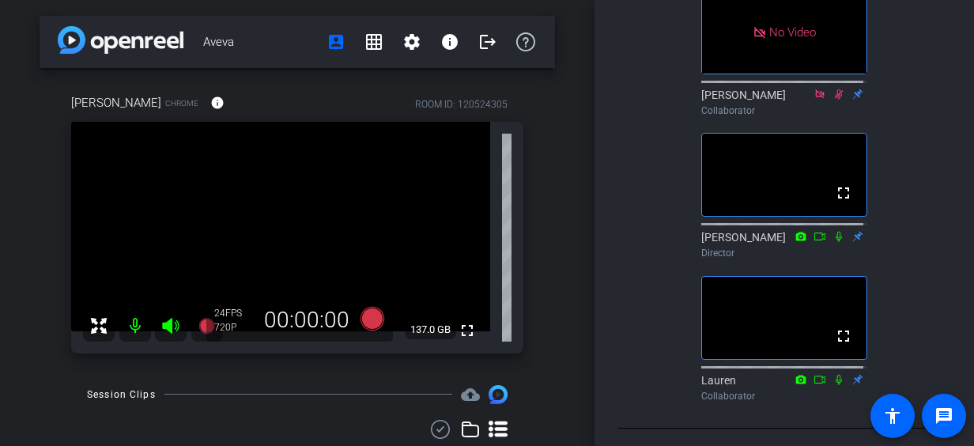
scroll to position [462, 0]
click at [896, 74] on div "No Video Kathryn Watcher fullscreen Catherine Watcher No Video Scott Collaborat…" at bounding box center [784, 4] width 332 height 806
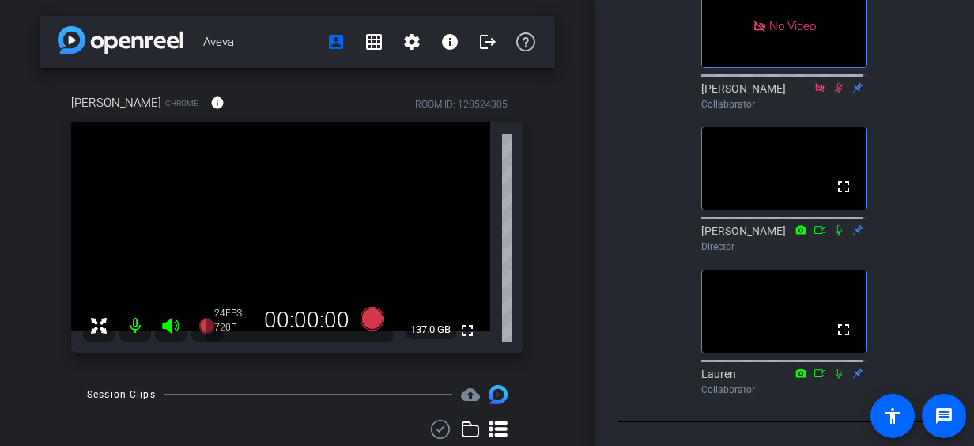
scroll to position [0, 0]
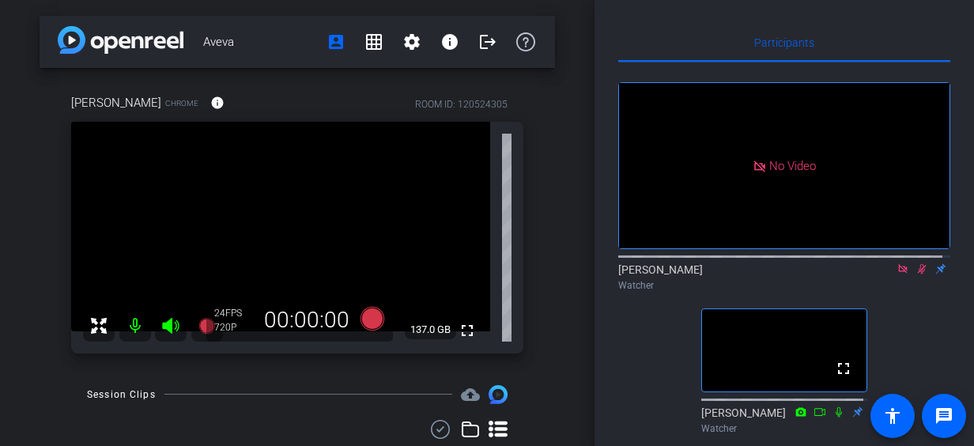
click at [918, 274] on icon at bounding box center [922, 269] width 9 height 10
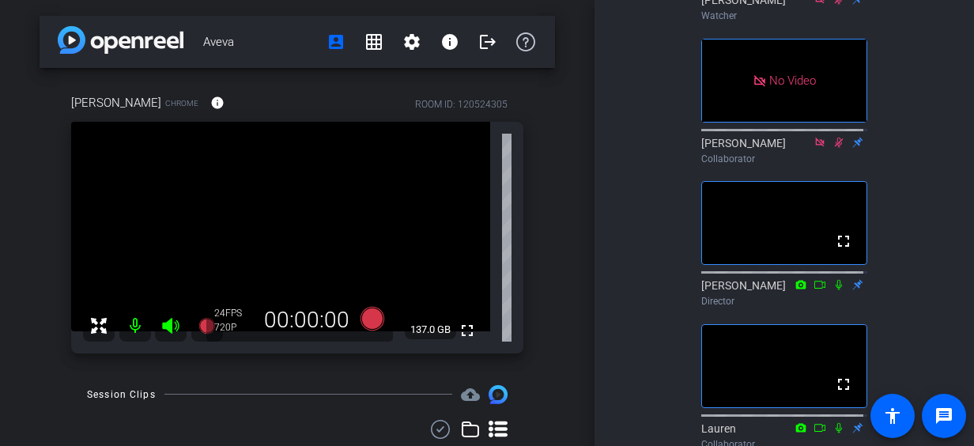
scroll to position [584, 0]
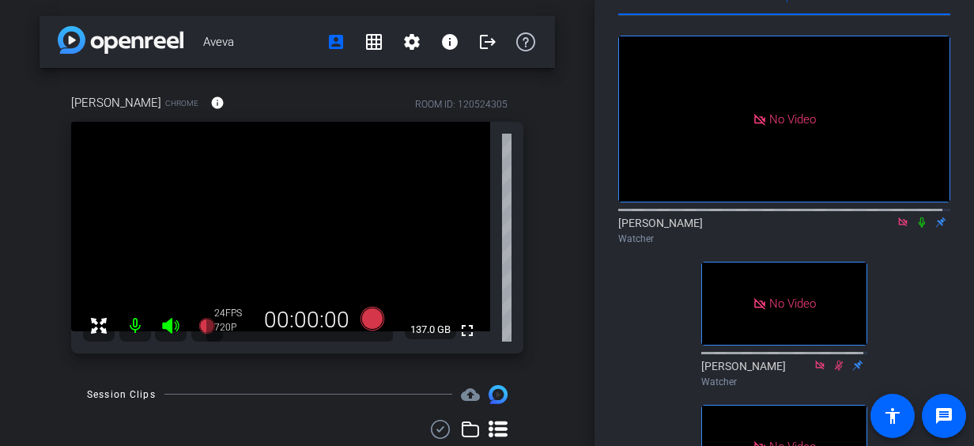
scroll to position [2, 0]
